Goal: Obtain resource: Obtain resource

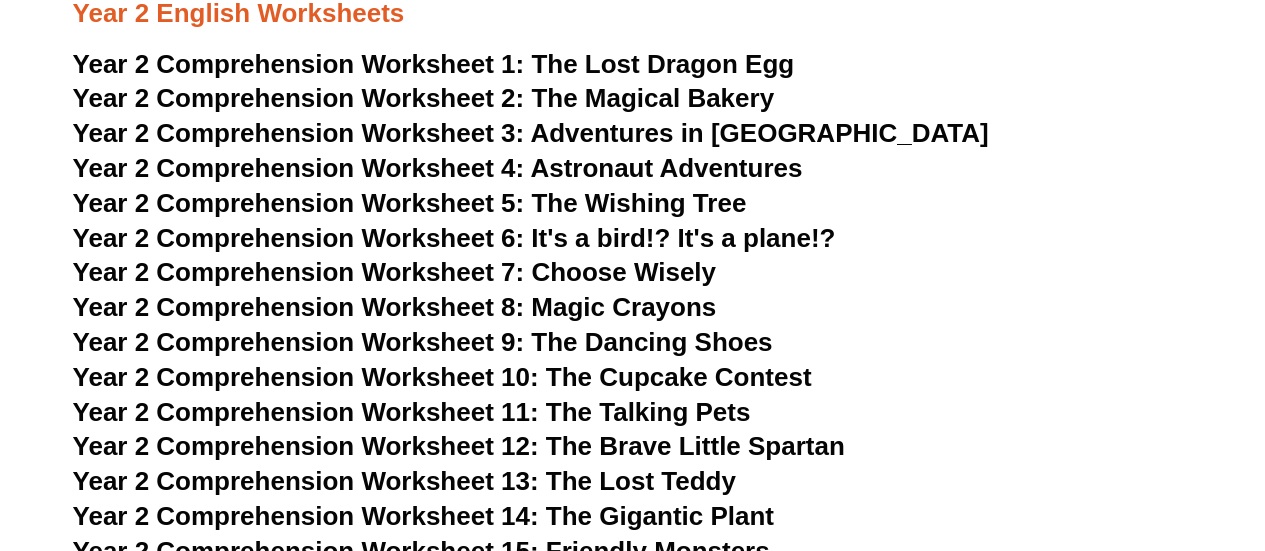
scroll to position [4685, 0]
click at [688, 199] on span "The Wishing Tree" at bounding box center [638, 203] width 215 height 30
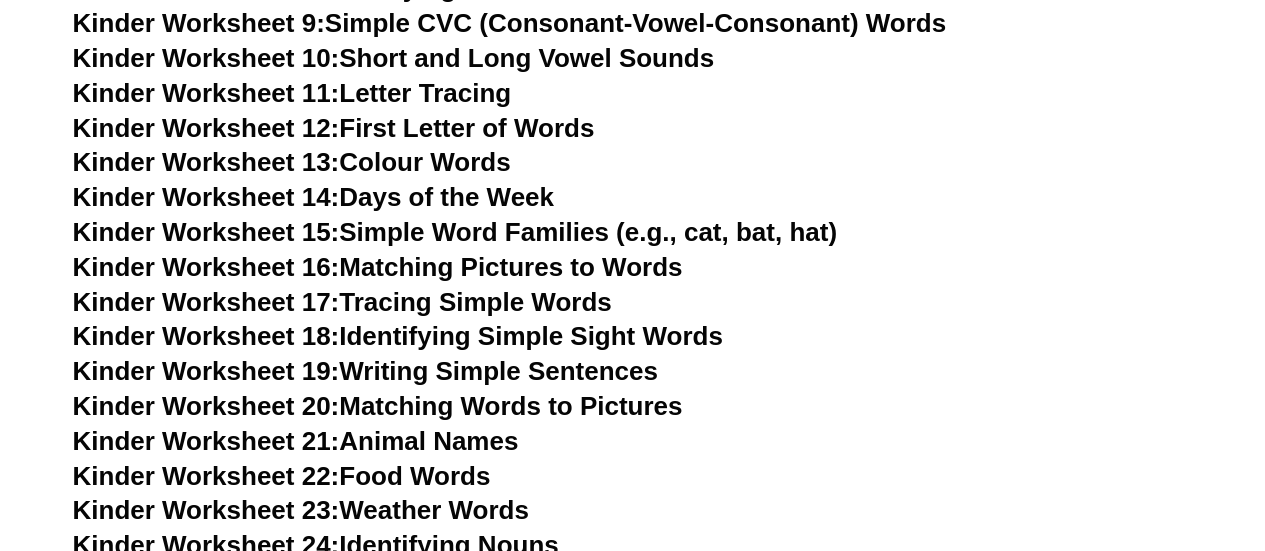
scroll to position [1134, 0]
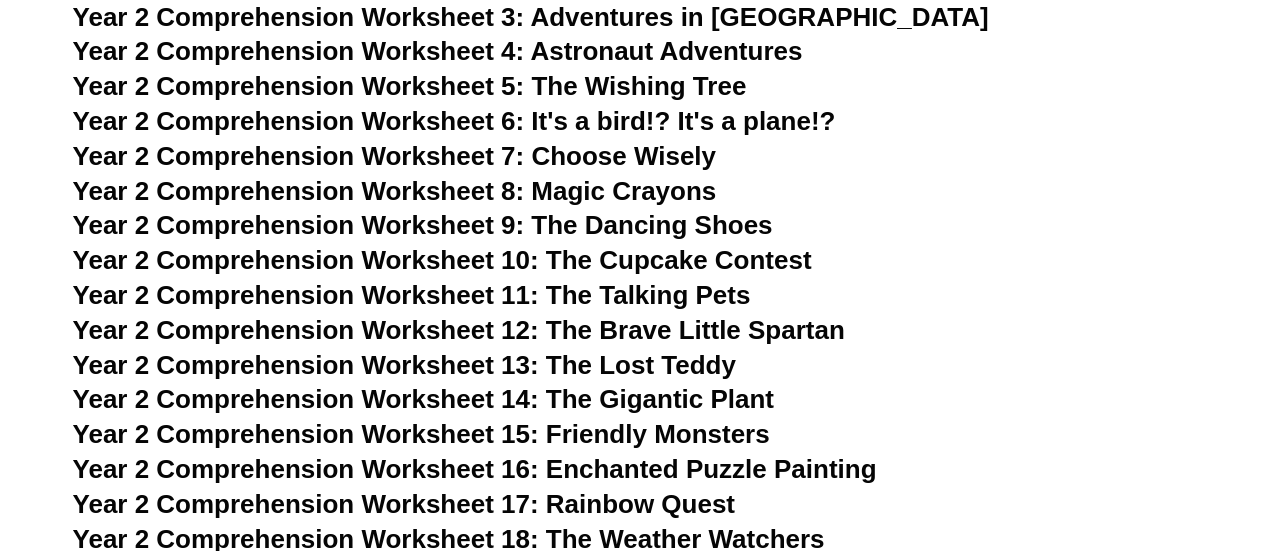
scroll to position [5001, 0]
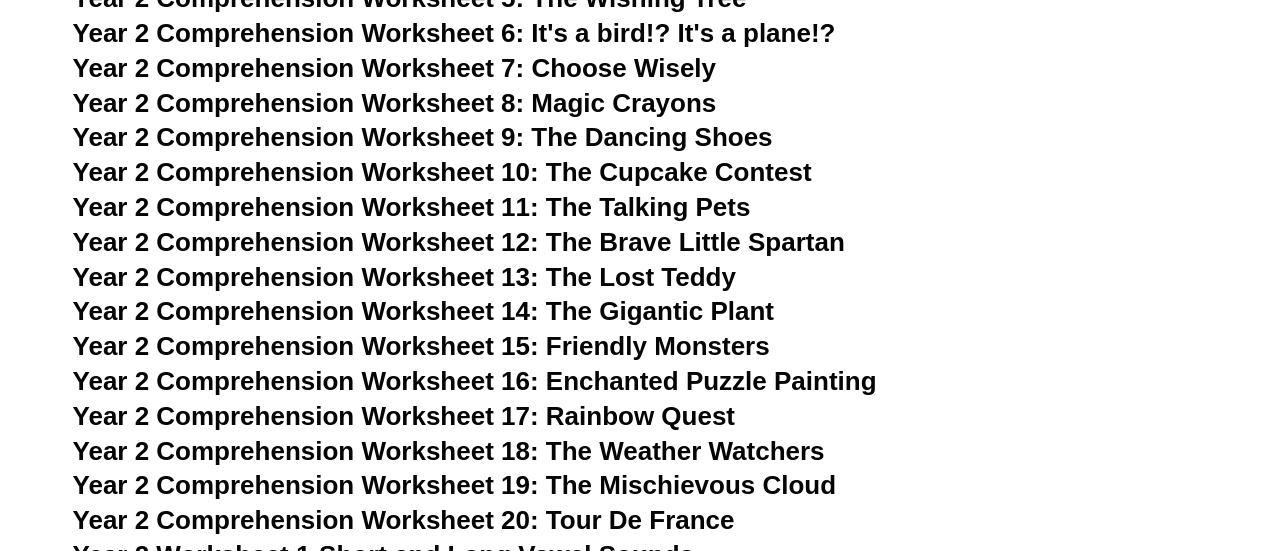
click at [632, 132] on span "Year 2 Comprehension Worksheet 9: The Dancing Shoes" at bounding box center [423, 137] width 700 height 30
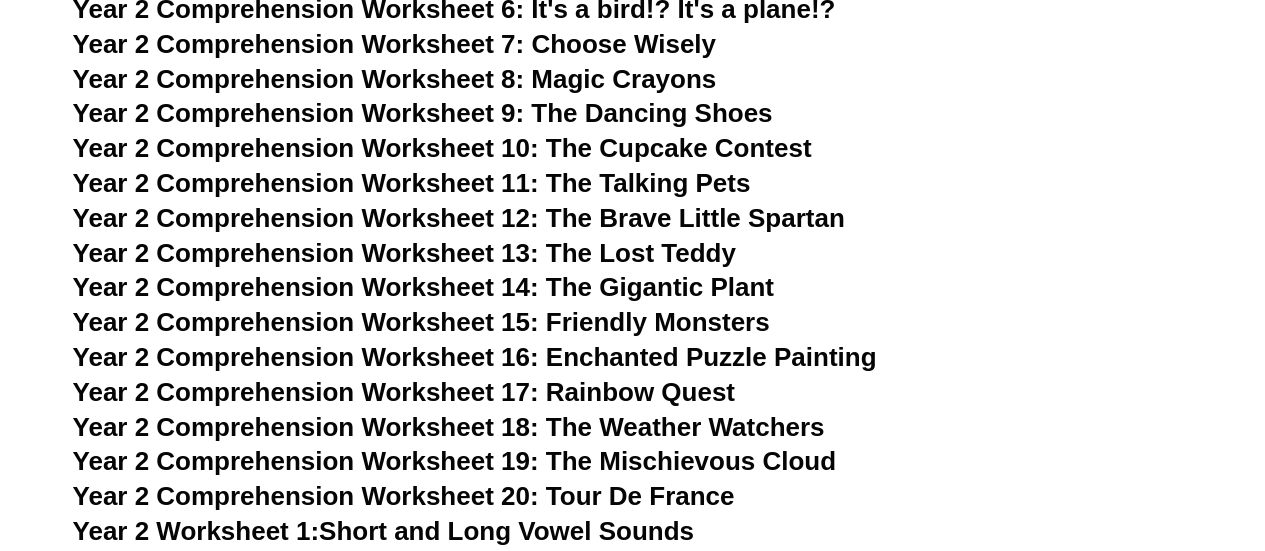
scroll to position [5055, 0]
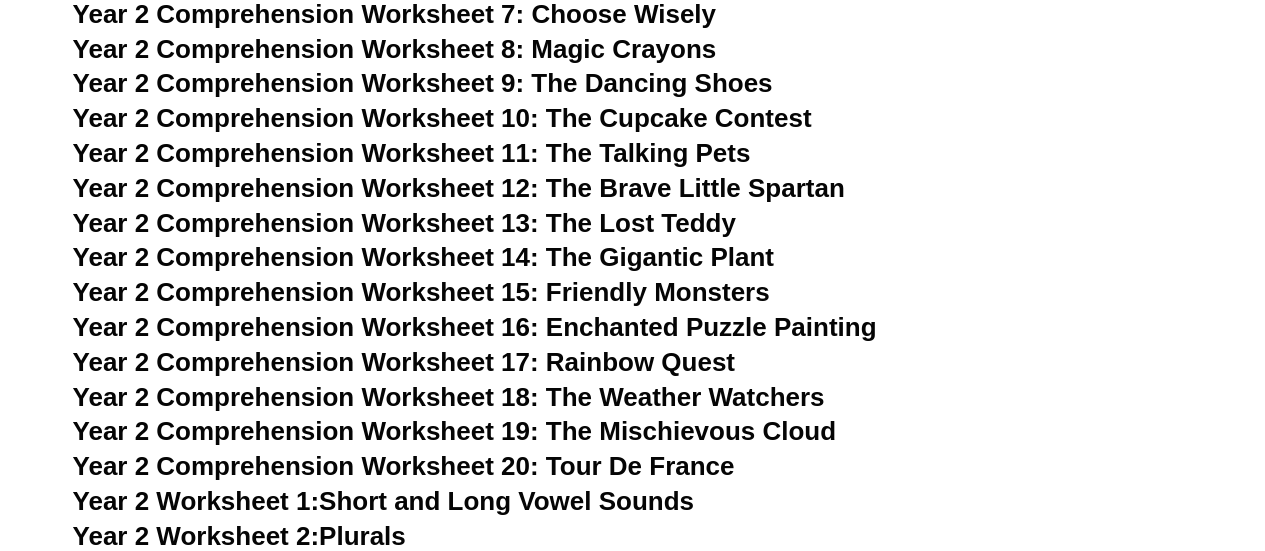
click at [527, 497] on link "Year 2 Worksheet 1: Short and Long Vowel Sounds" at bounding box center [383, 501] width 621 height 30
